Goal: Task Accomplishment & Management: Complete application form

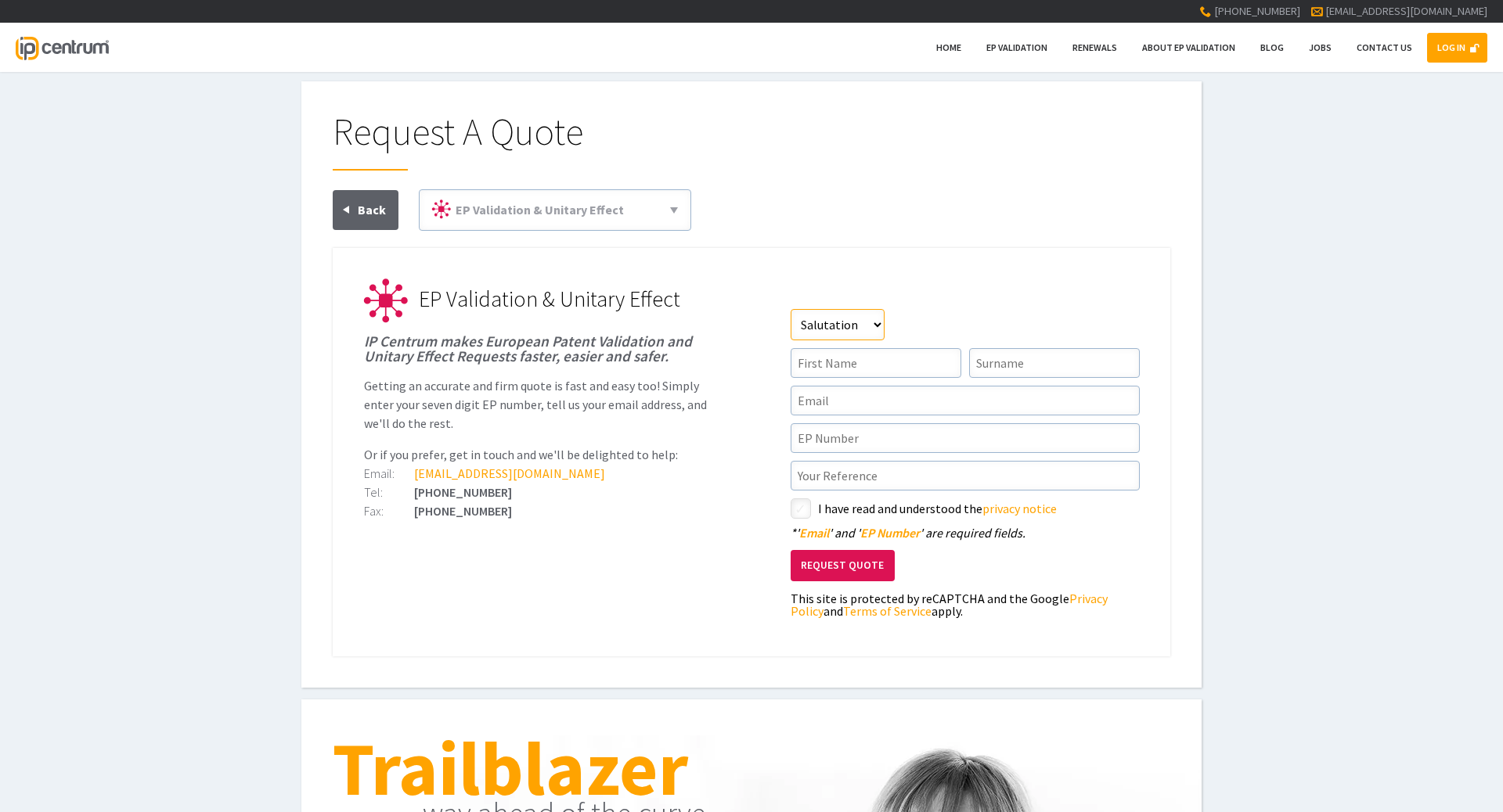
click at [790, 309] on select"] "Salutation Mr Mrs Miss Ms Dr Other" at bounding box center [837, 324] width 94 height 31
select select"] "Miss"
click option "Miss" at bounding box center [0, 0] width 0 height 0
click at [822, 364] on input"] "text" at bounding box center [876, 362] width 171 height 30
type input"] "Lauren"
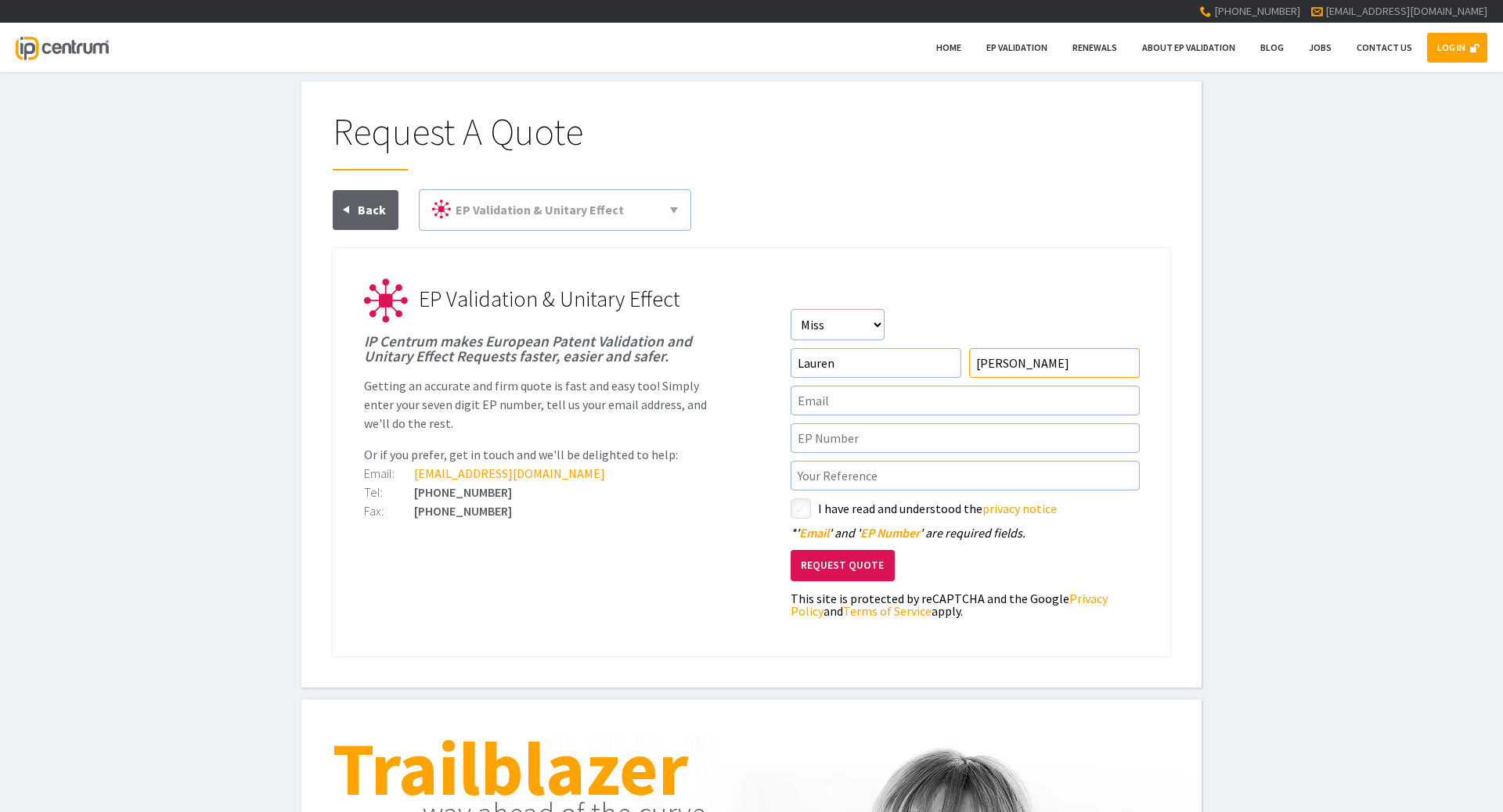
type input"] "Machell"
type input"] "[EMAIL_ADDRESS][DOMAIN_NAME]"
paste input"] "P2003EPPC"
type input"] "P2003EPPC"
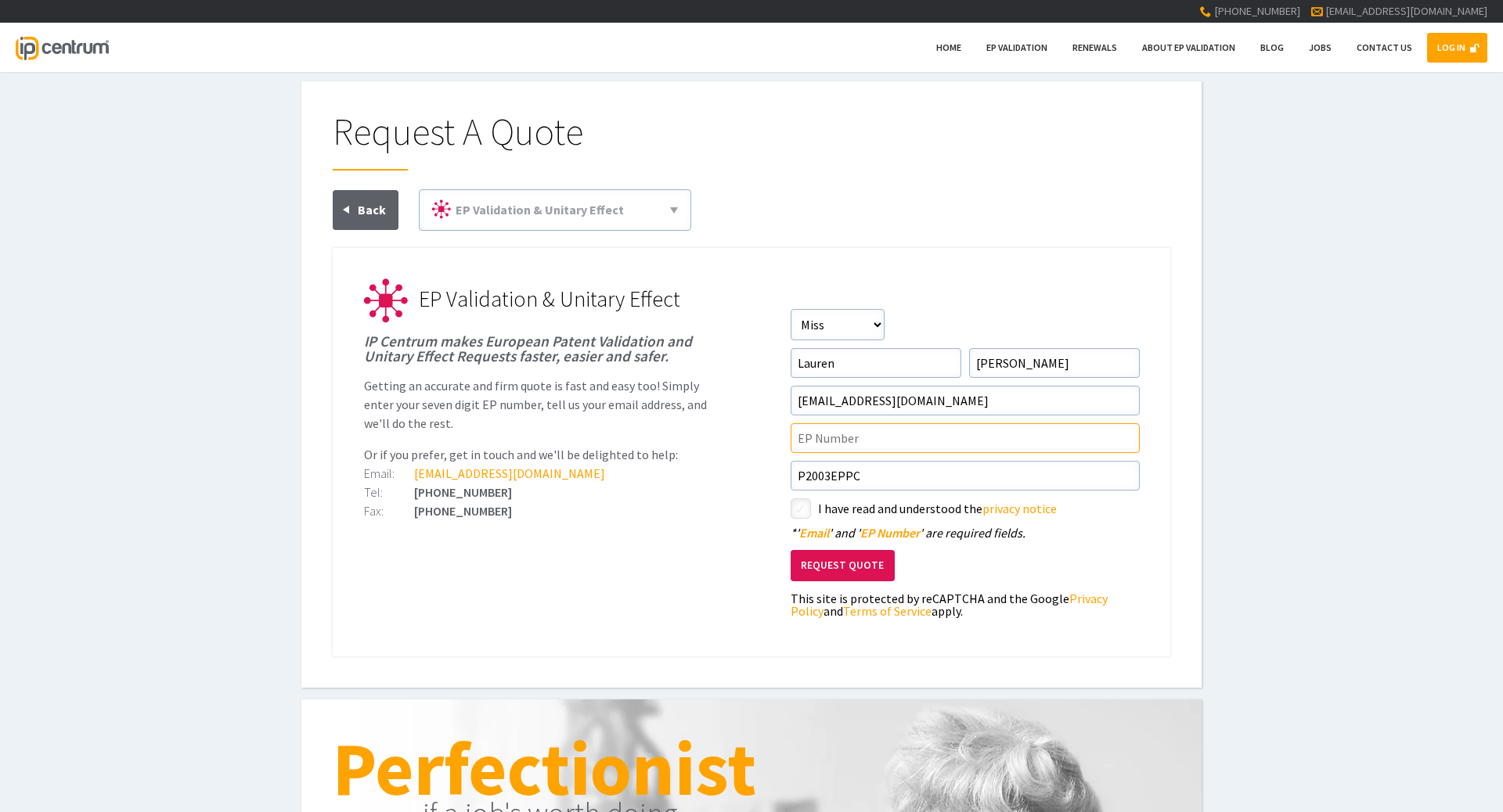
click at [811, 437] on input"] "text" at bounding box center [964, 437] width 349 height 30
paste input"] "20794807.6"
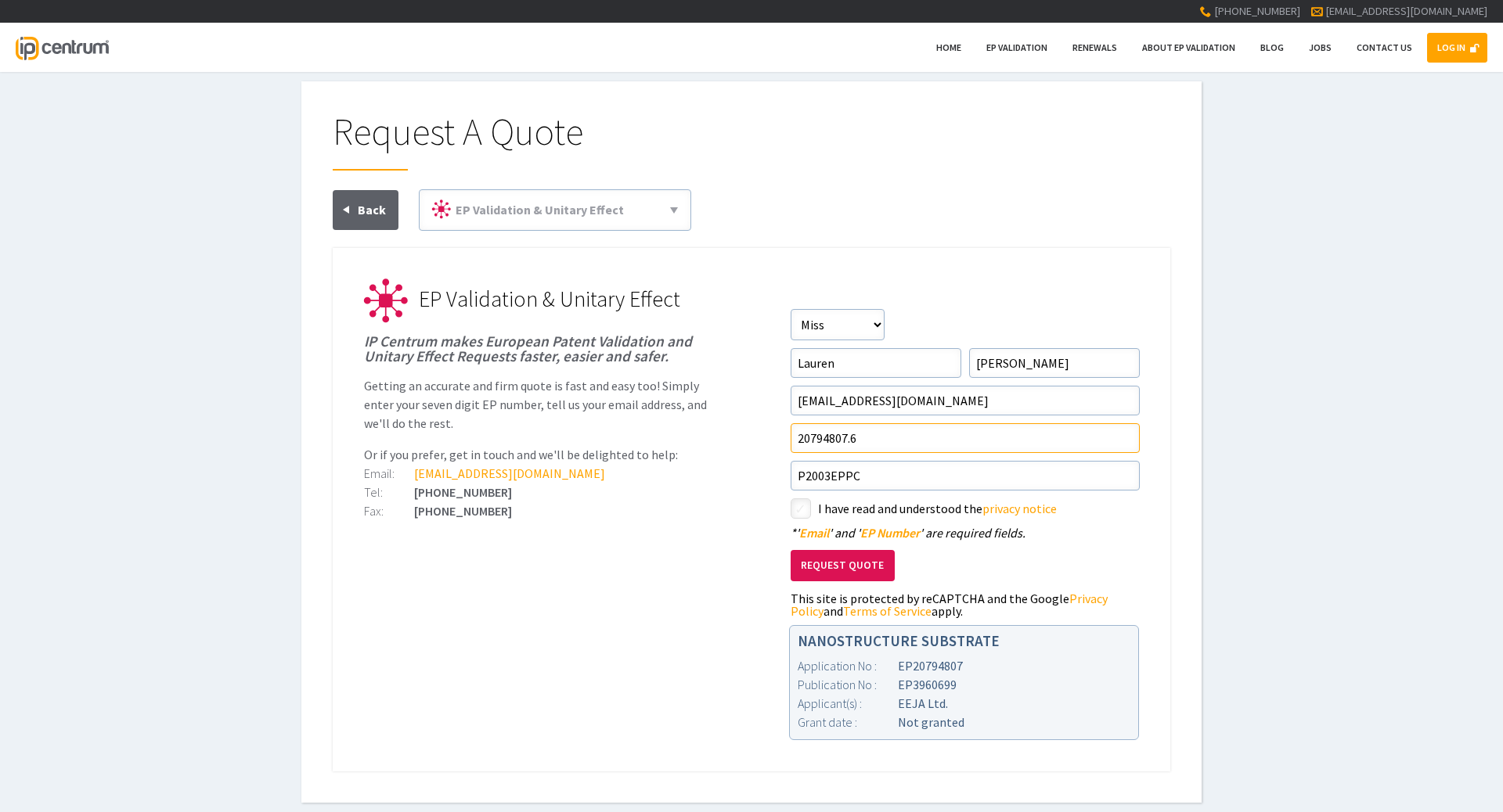
type input"] "20794807.6"
click at [802, 509] on input"] "checkbox" at bounding box center [803, 510] width 19 height 19
checkbox input"] "true"
click at [742, 468] on ul "EP Validation & Unitary Effect IP Centrum makes European Patent Validation and …" at bounding box center [752, 510] width 838 height 523
click at [820, 571] on button "Request Quote" at bounding box center [842, 566] width 104 height 32
